Goal: Find specific page/section: Locate a particular part of the current website

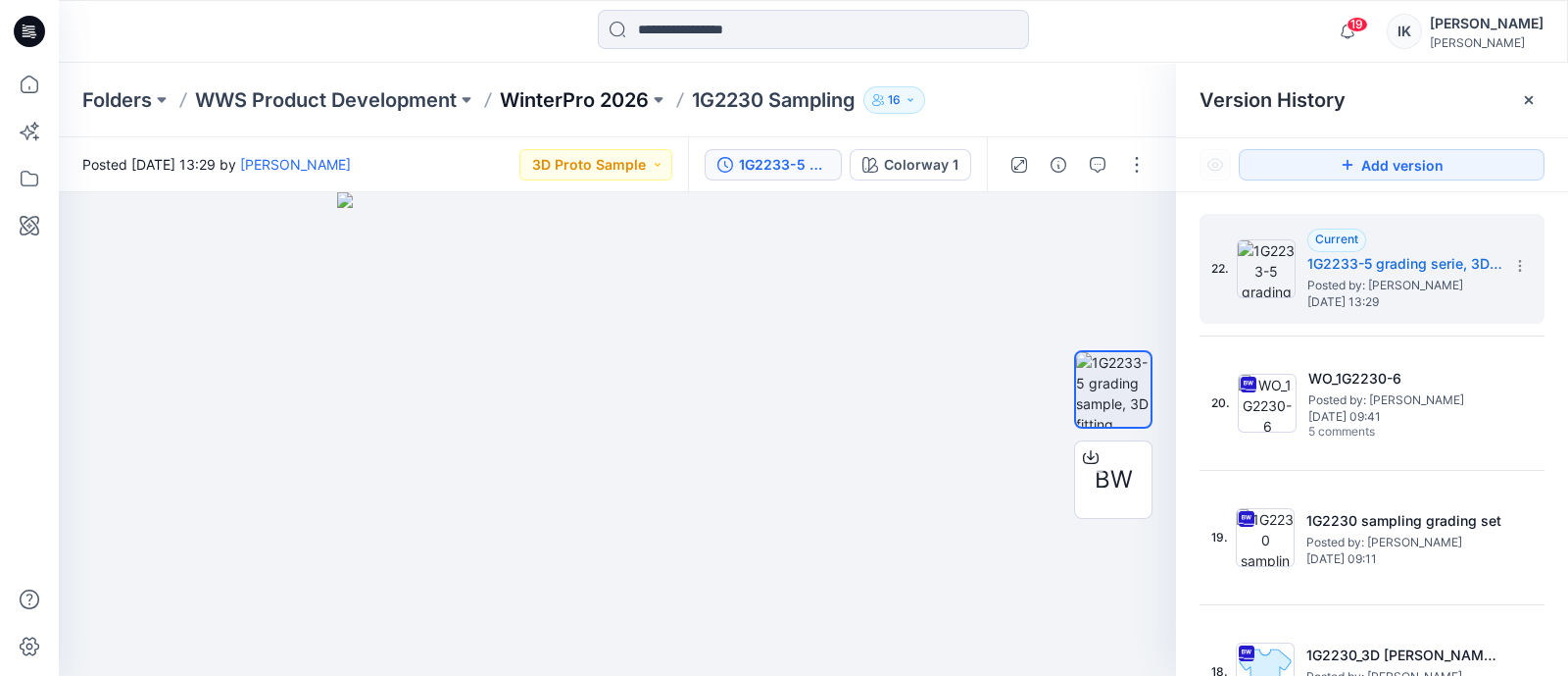
click at [557, 94] on p "WinterPro 2026" at bounding box center [574, 100] width 149 height 28
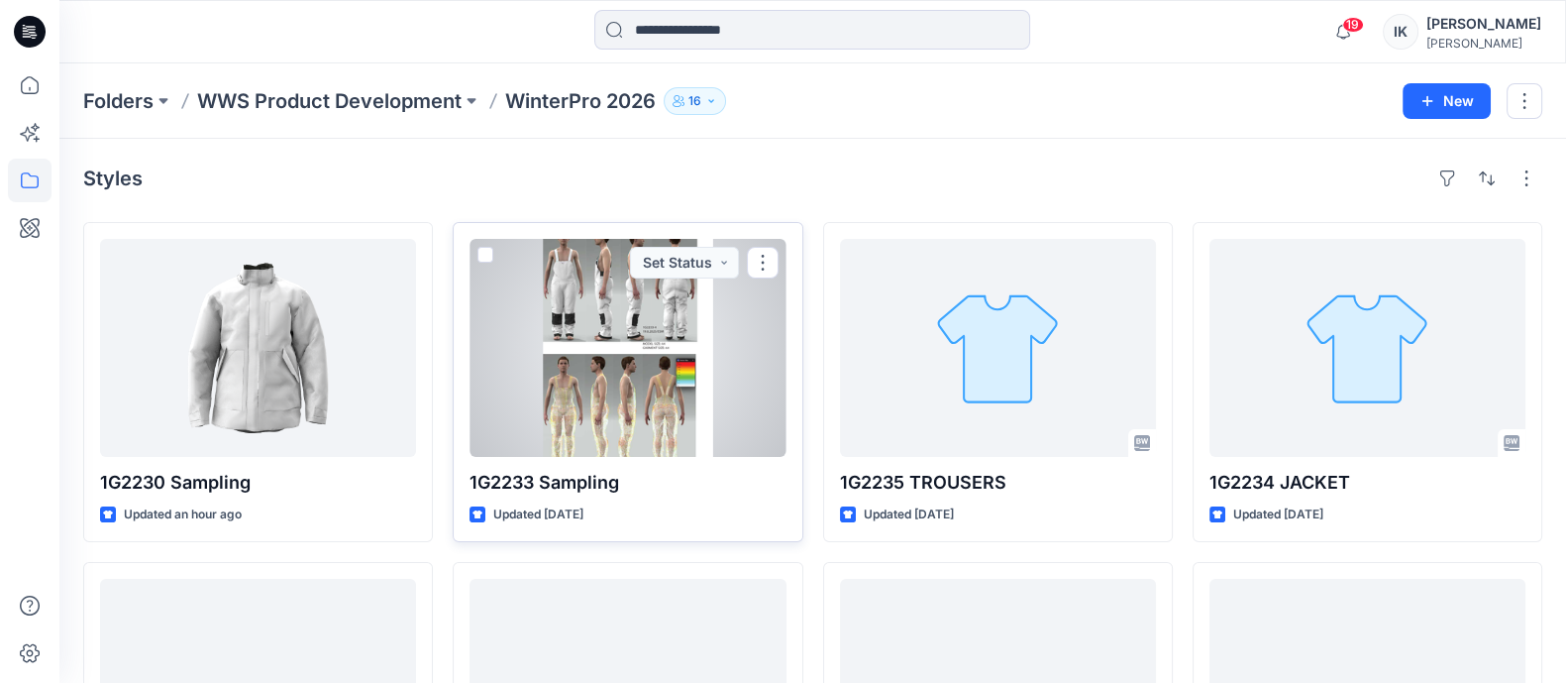
click at [628, 278] on div at bounding box center [628, 348] width 316 height 218
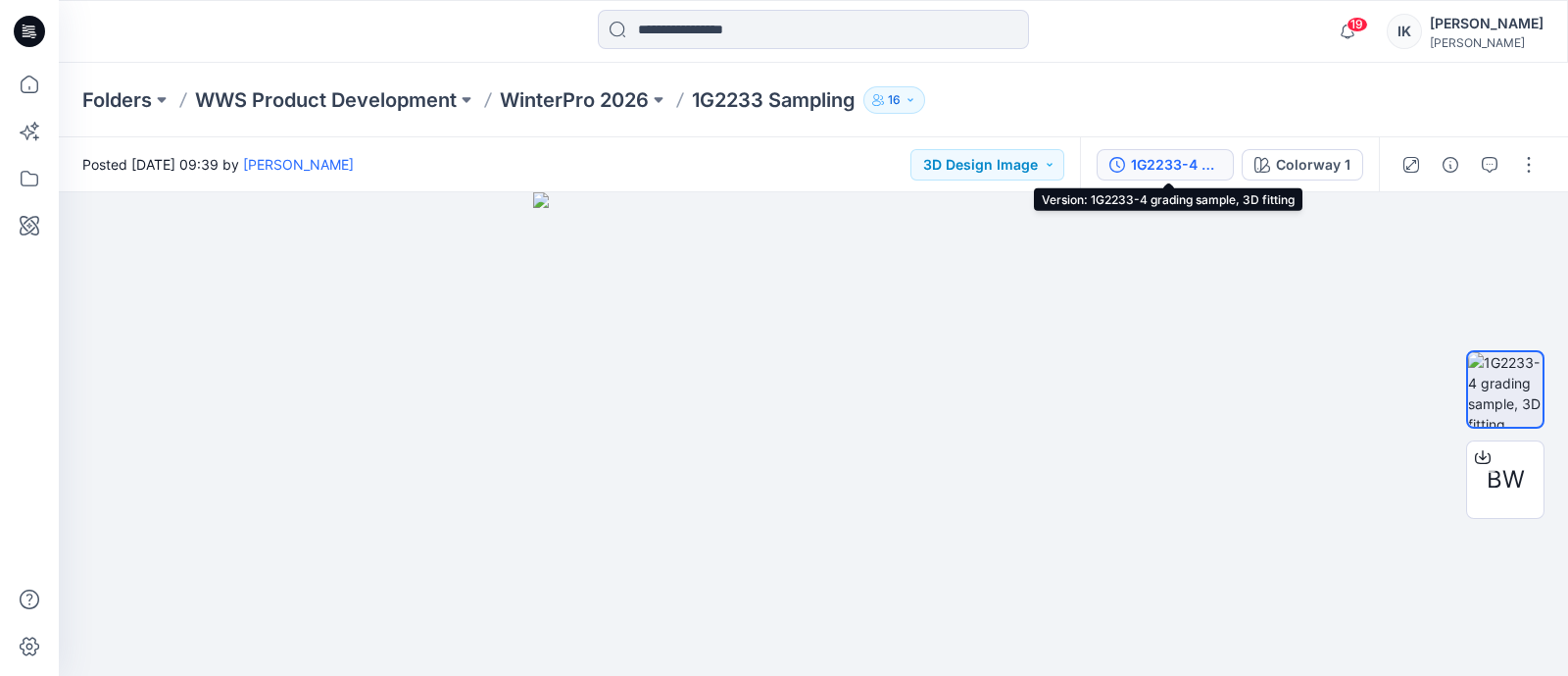
click at [1166, 159] on div "1G2233-4 grading sample, 3D fitting" at bounding box center [1175, 165] width 90 height 22
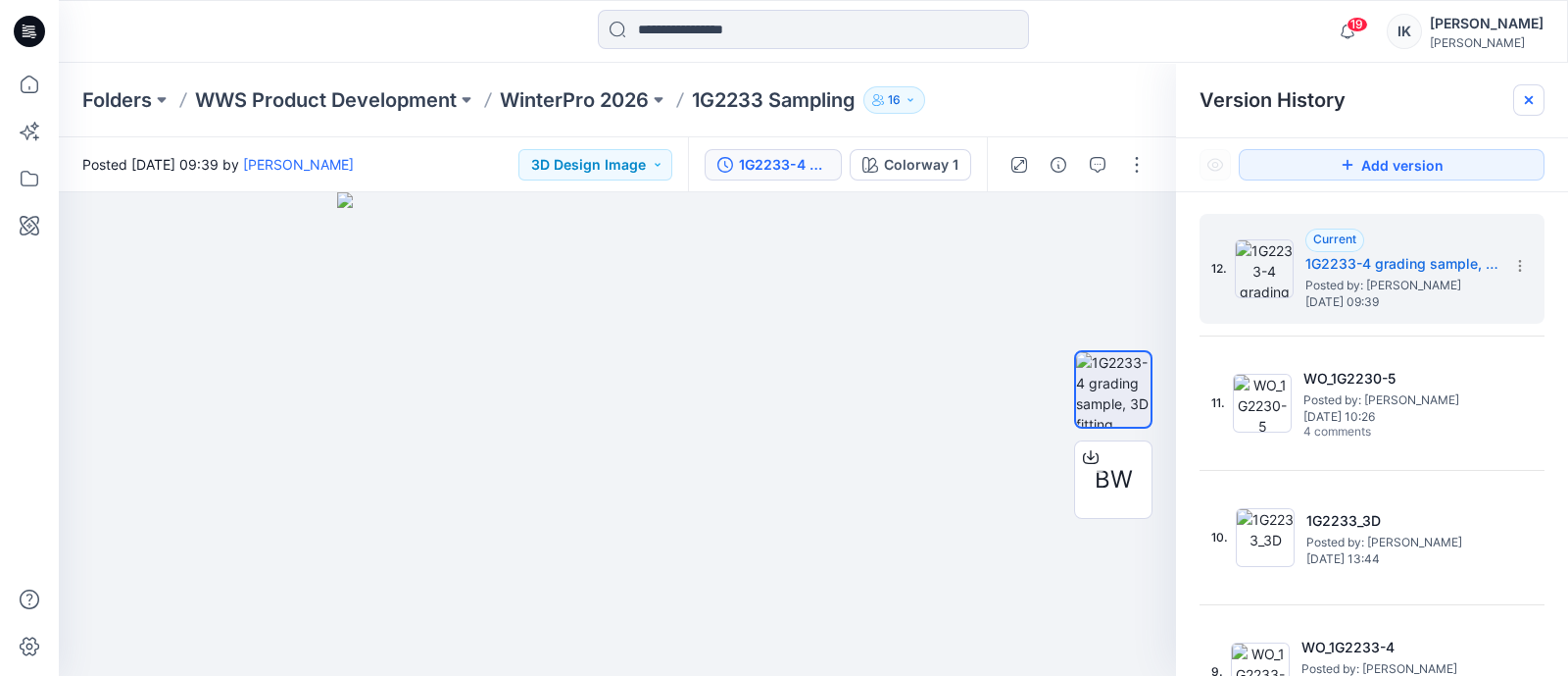
click at [1531, 103] on icon at bounding box center [1529, 100] width 8 height 8
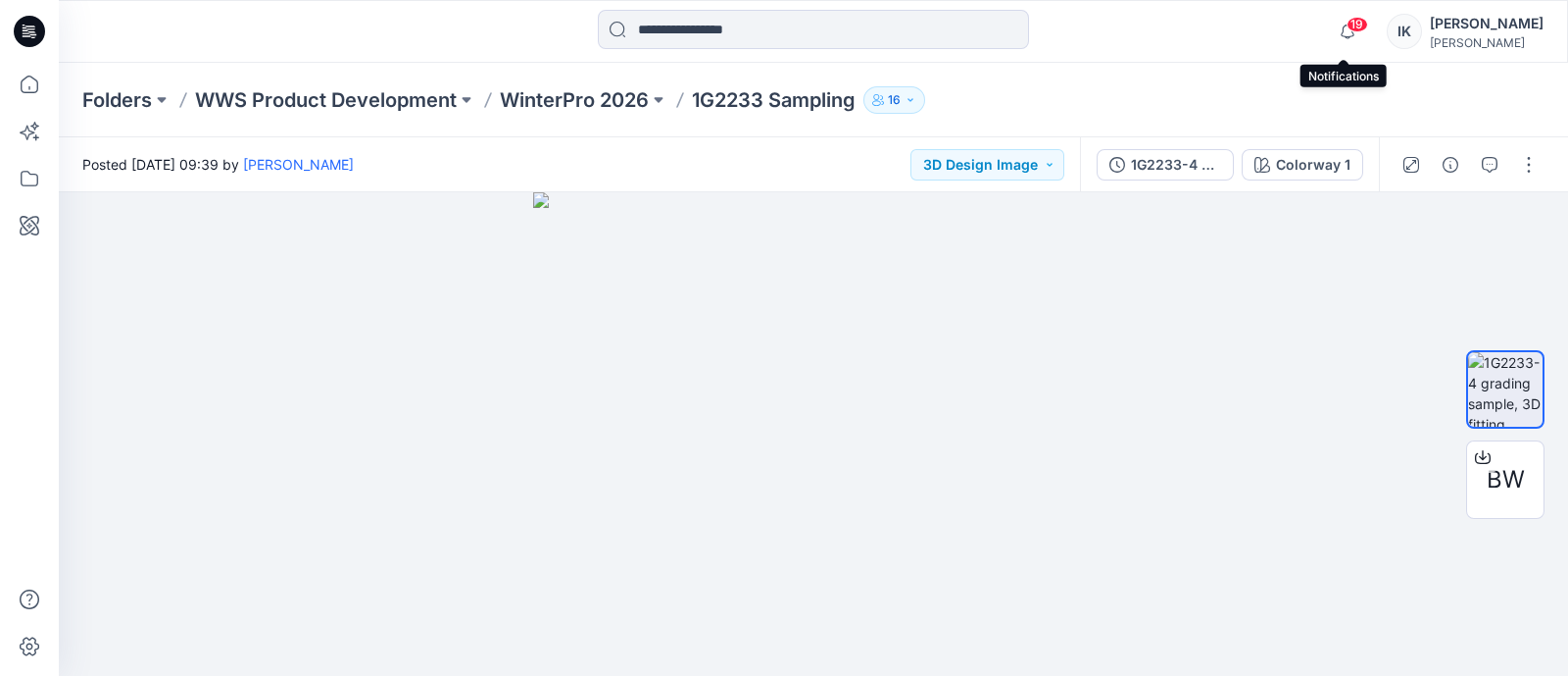
click at [1348, 19] on span "19" at bounding box center [1357, 25] width 22 height 16
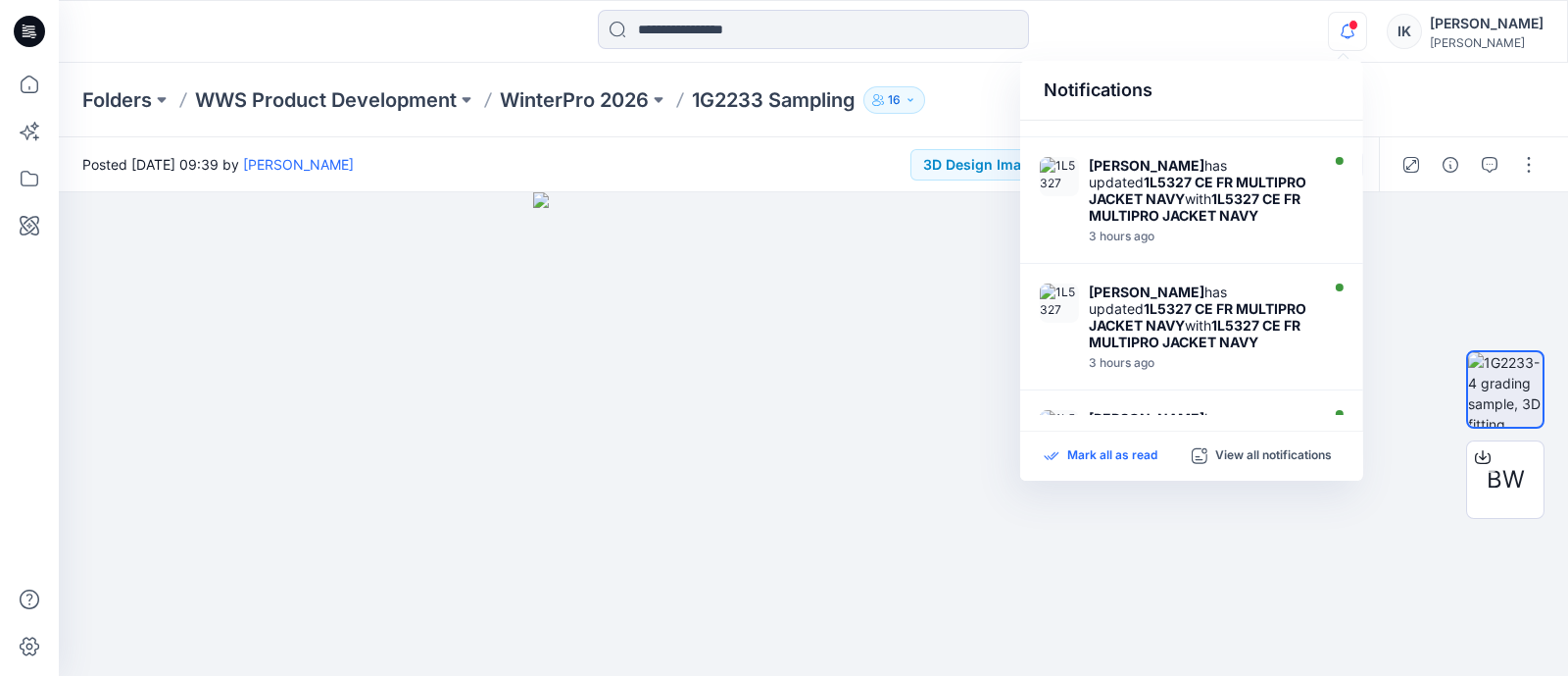
scroll to position [54, 0]
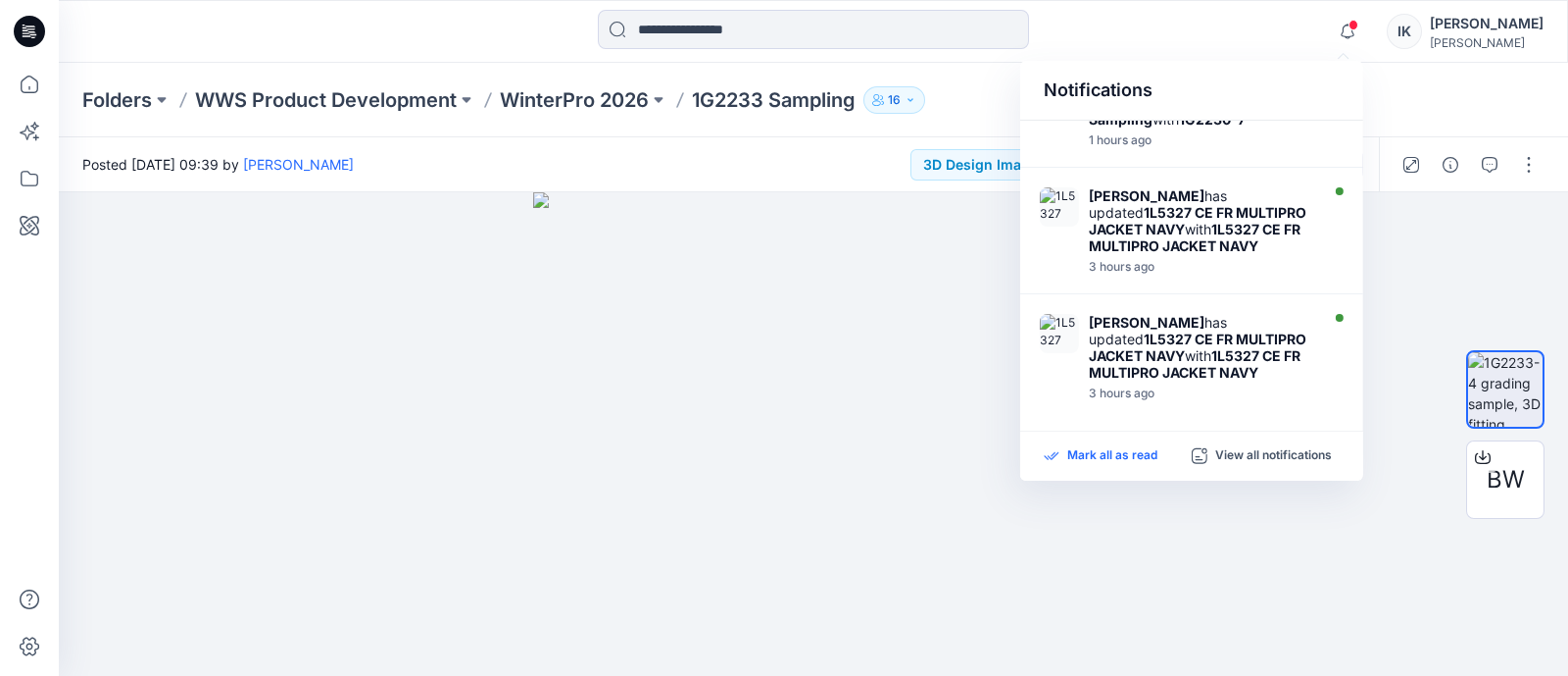
click at [1094, 450] on p "Mark all as read" at bounding box center [1112, 456] width 90 height 18
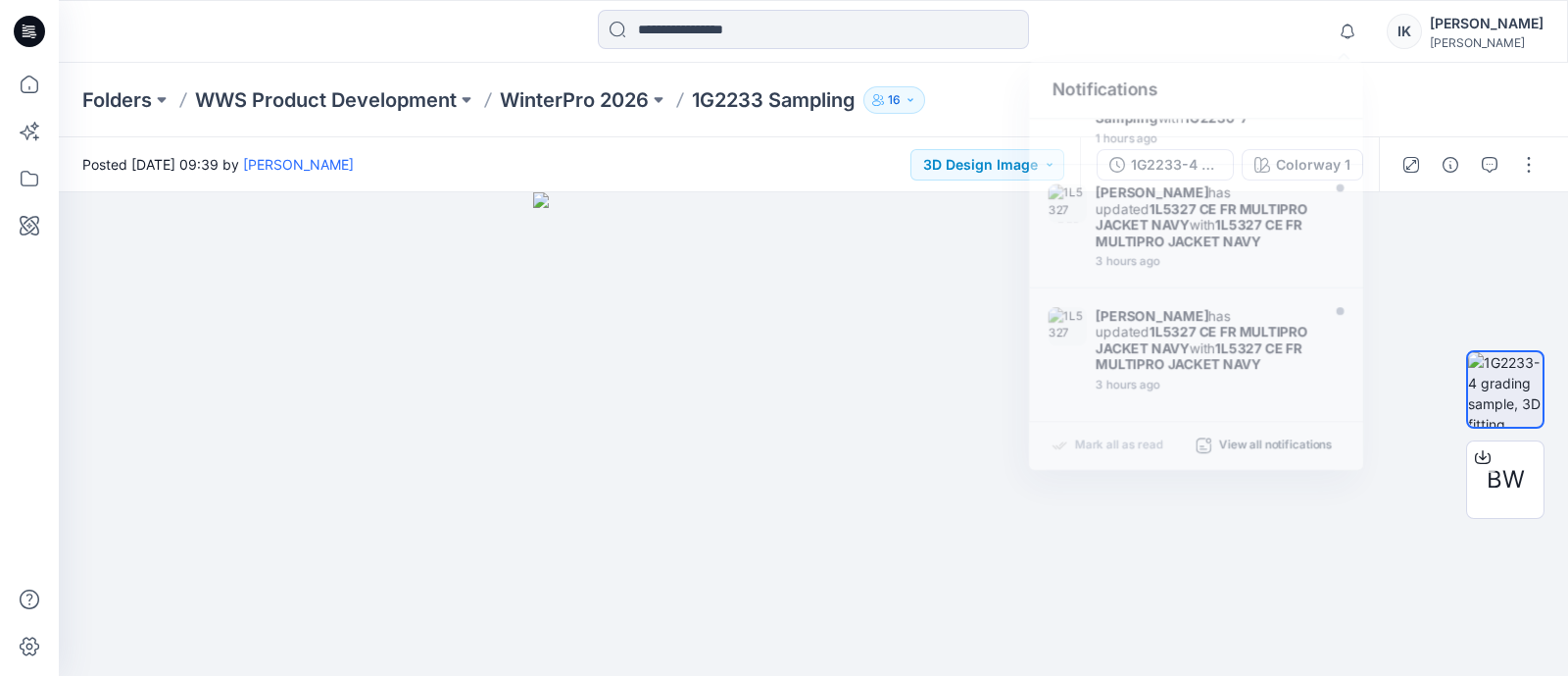
click at [457, 24] on div at bounding box center [813, 32] width 755 height 44
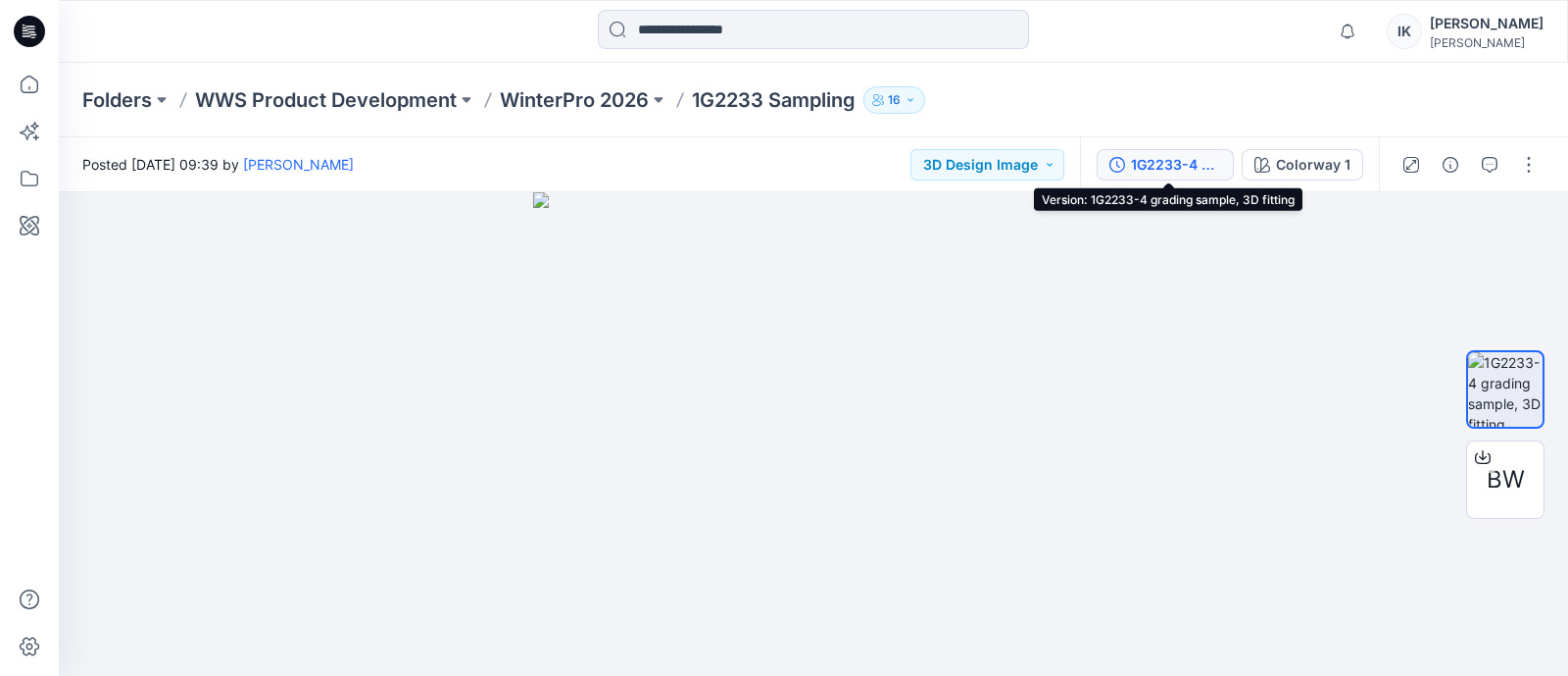
click at [1172, 151] on button "1G2233-4 grading sample, 3D fitting" at bounding box center [1165, 165] width 138 height 32
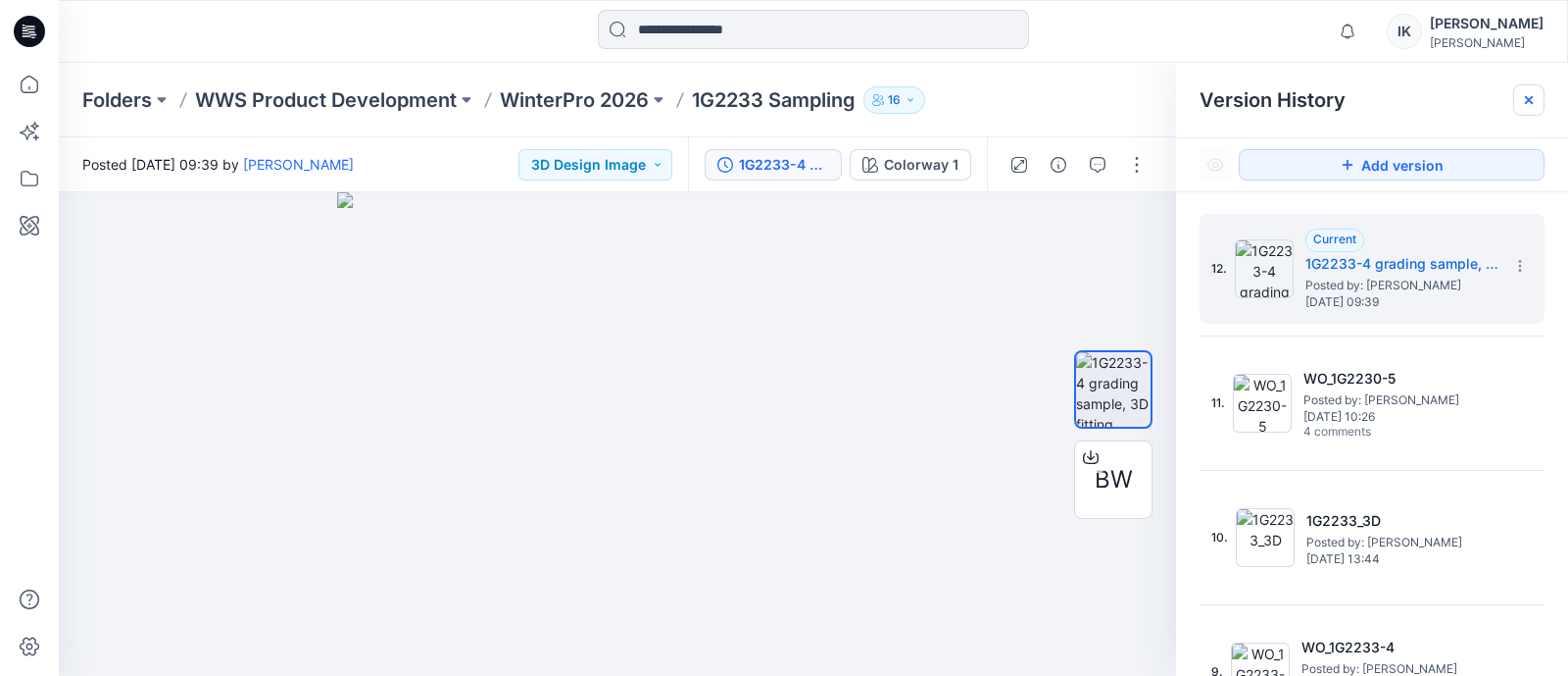
click at [1528, 99] on icon at bounding box center [1529, 100] width 8 height 8
